Goal: Task Accomplishment & Management: Manage account settings

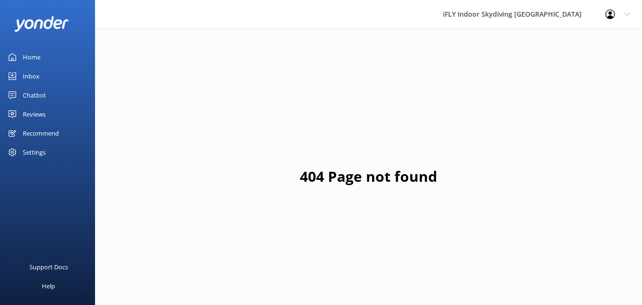
click at [29, 70] on div "Inbox" at bounding box center [31, 76] width 17 height 19
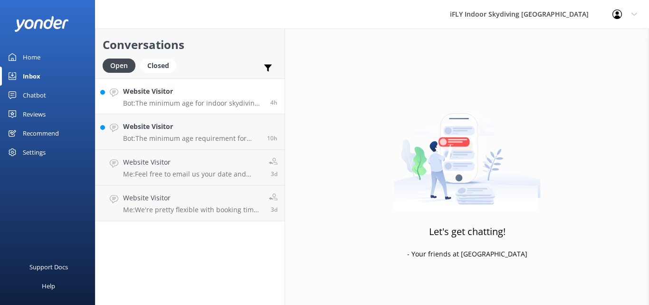
click at [179, 101] on p "Bot: The minimum age for indoor skydiving at iFLY [GEOGRAPHIC_DATA] is [DEMOGRA…" at bounding box center [193, 103] width 140 height 9
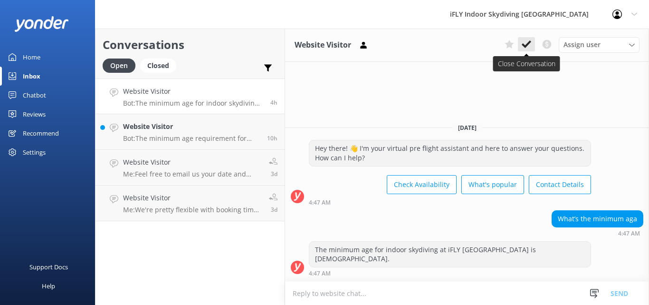
click at [528, 40] on icon at bounding box center [527, 44] width 10 height 10
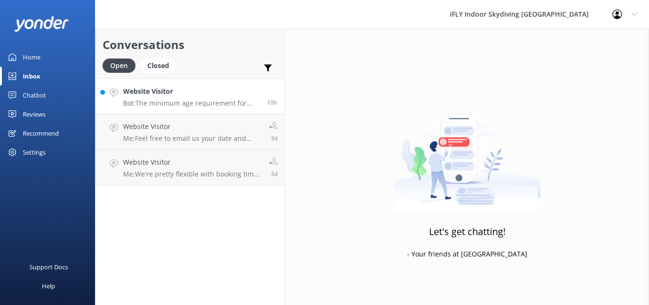
click at [179, 98] on div "Website Visitor Bot: The minimum age requirement for indoor skydiving at iFLY […" at bounding box center [191, 96] width 137 height 20
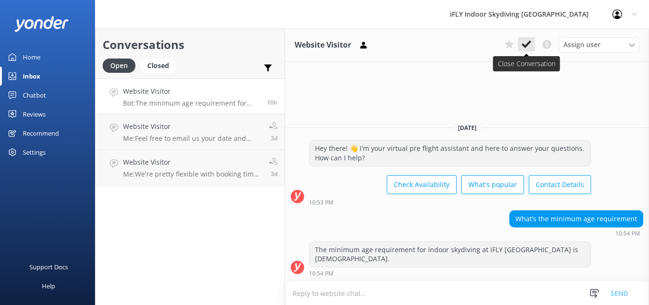
click at [526, 44] on icon at bounding box center [527, 44] width 10 height 10
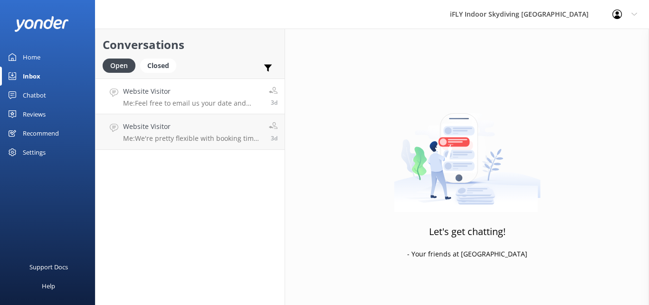
click at [205, 99] on p "Me: Feel free to email us your date and time preference ([EMAIL_ADDRESS][DOMAIN…" at bounding box center [192, 103] width 139 height 9
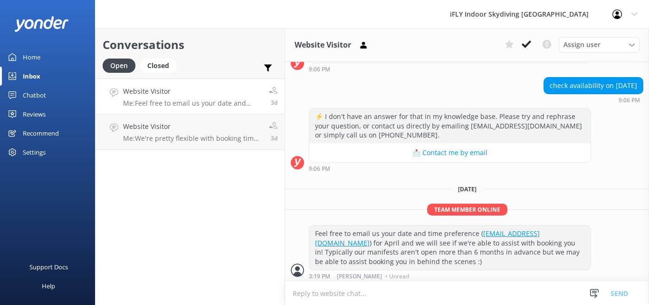
scroll to position [252, 0]
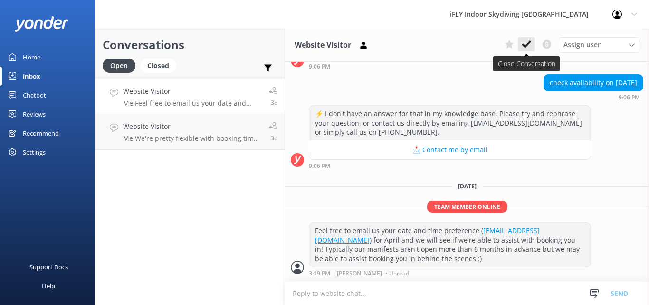
click at [528, 46] on icon at bounding box center [527, 44] width 10 height 10
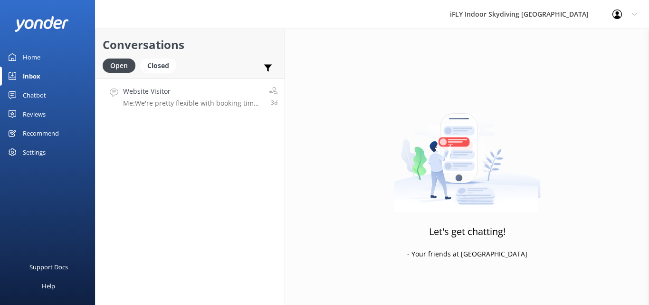
click at [181, 95] on h4 "Website Visitor" at bounding box center [192, 91] width 139 height 10
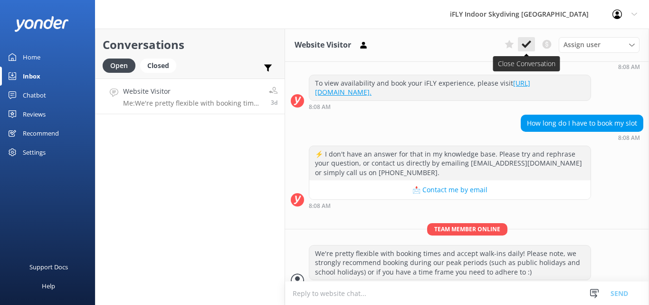
scroll to position [126, 0]
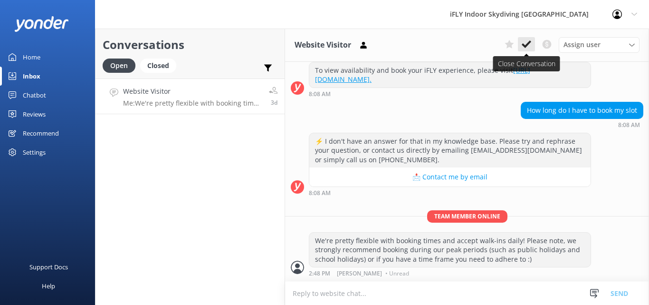
click at [529, 43] on use at bounding box center [527, 44] width 10 height 8
